Goal: Task Accomplishment & Management: Complete application form

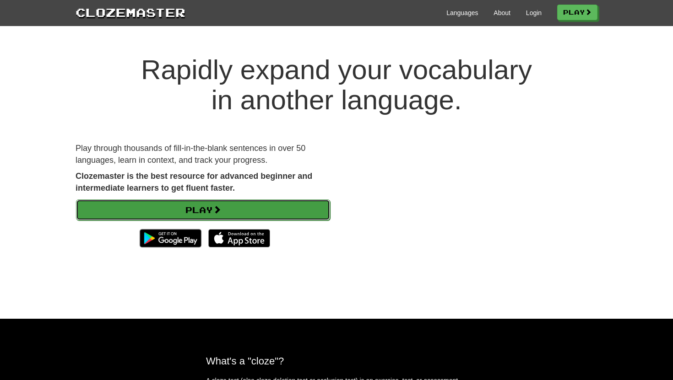
click at [165, 211] on link "Play" at bounding box center [203, 209] width 254 height 21
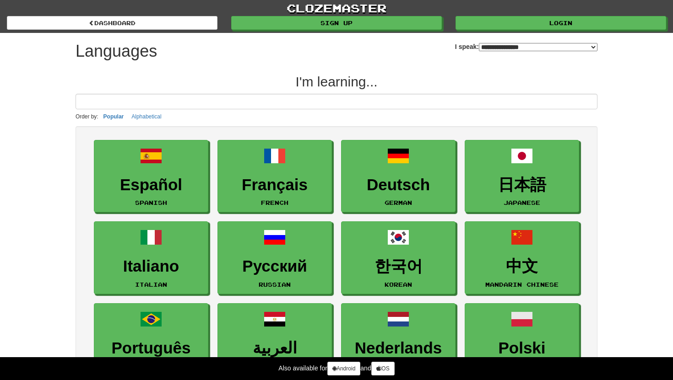
select select "*******"
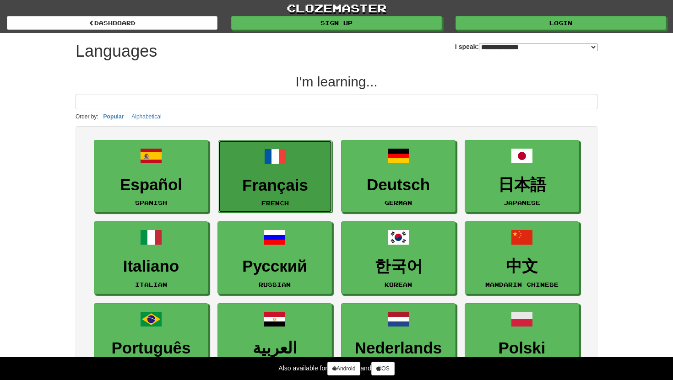
click at [282, 178] on h3 "Français" at bounding box center [275, 186] width 104 height 18
